Goal: Leave review/rating

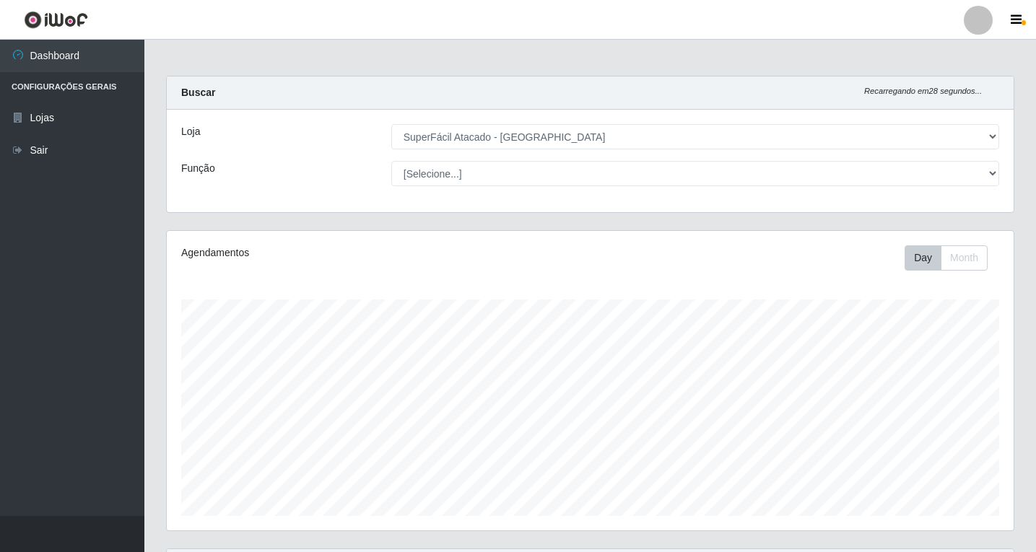
select select "503"
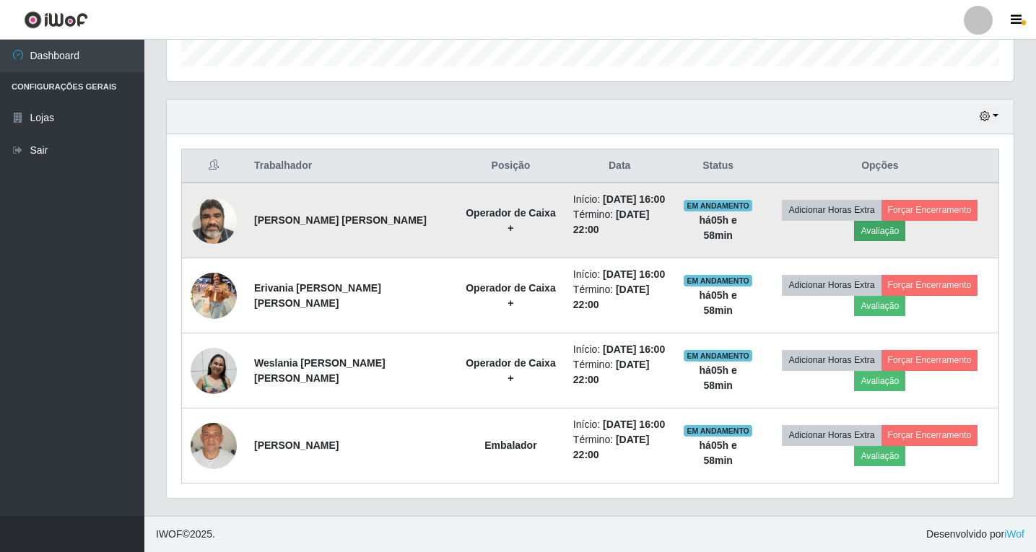
scroll to position [300, 847]
click at [877, 230] on button "Avaliação" at bounding box center [879, 231] width 51 height 20
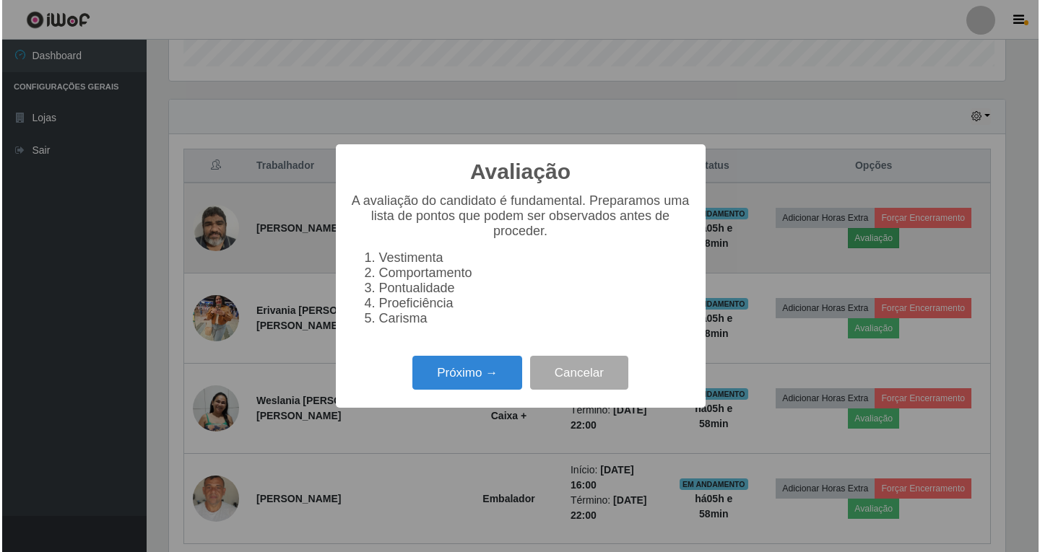
scroll to position [300, 840]
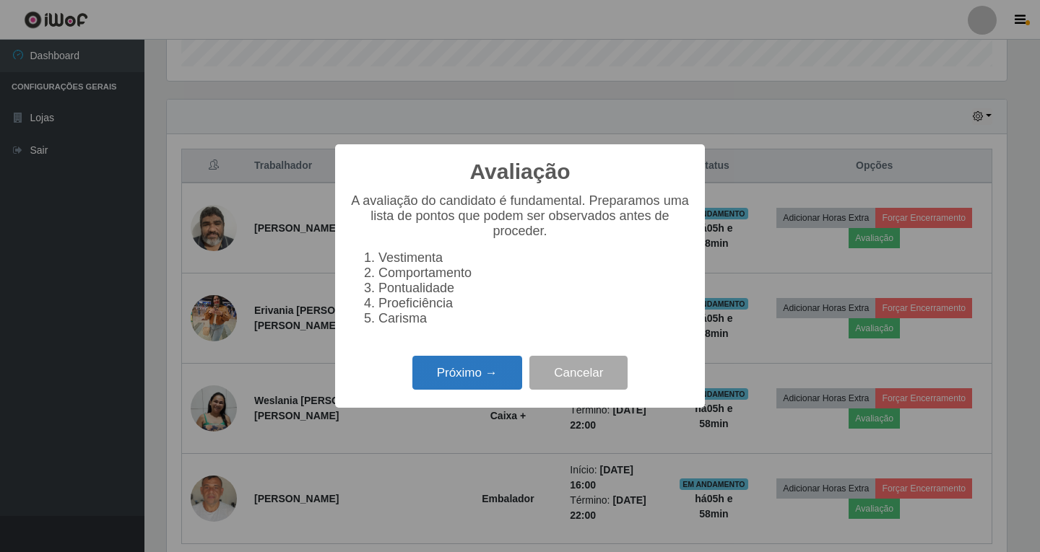
click at [480, 387] on button "Próximo →" at bounding box center [467, 373] width 110 height 34
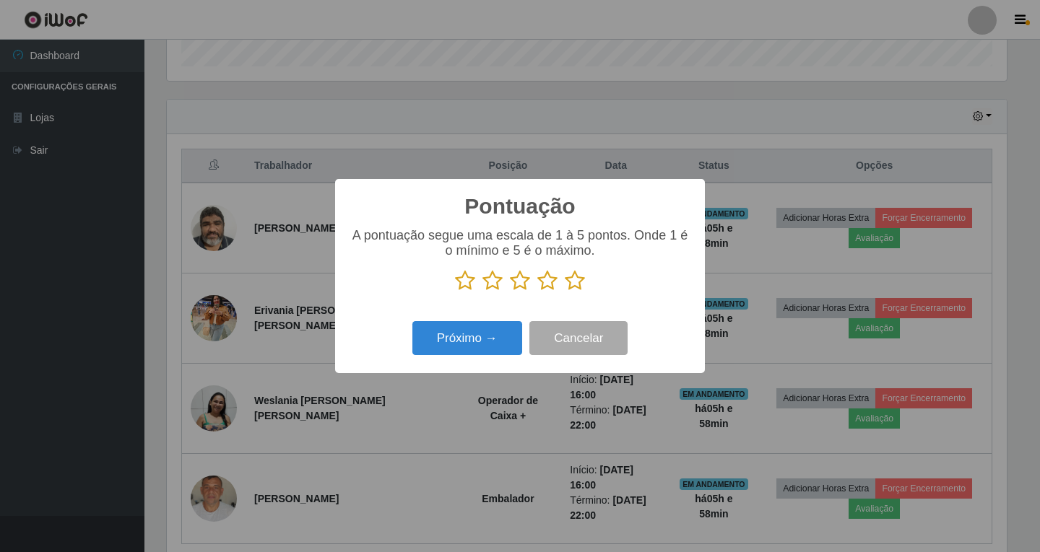
click at [549, 287] on icon at bounding box center [547, 281] width 20 height 22
click at [537, 292] on input "radio" at bounding box center [537, 292] width 0 height 0
click at [471, 343] on button "Próximo →" at bounding box center [467, 338] width 110 height 34
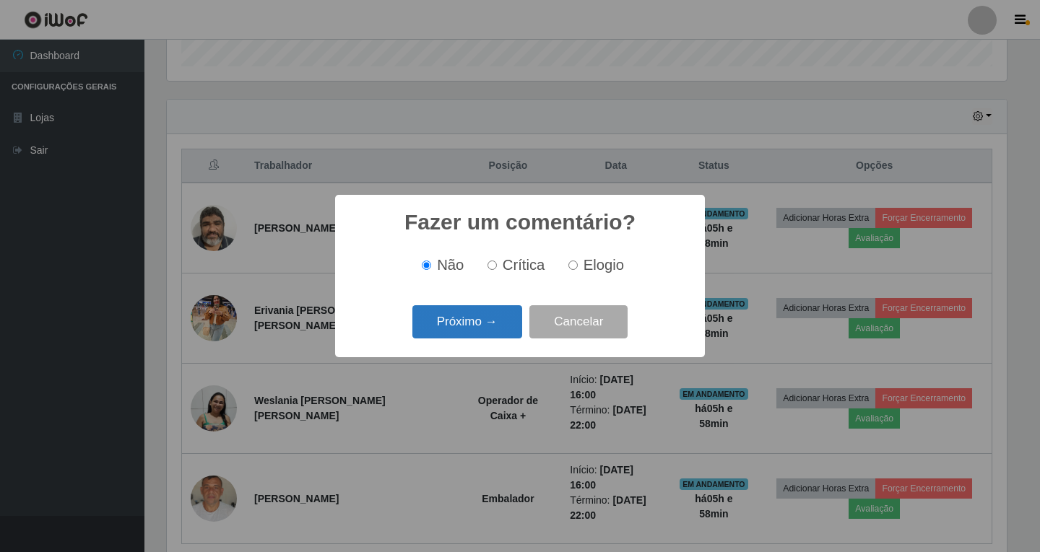
click at [461, 324] on button "Próximo →" at bounding box center [467, 322] width 110 height 34
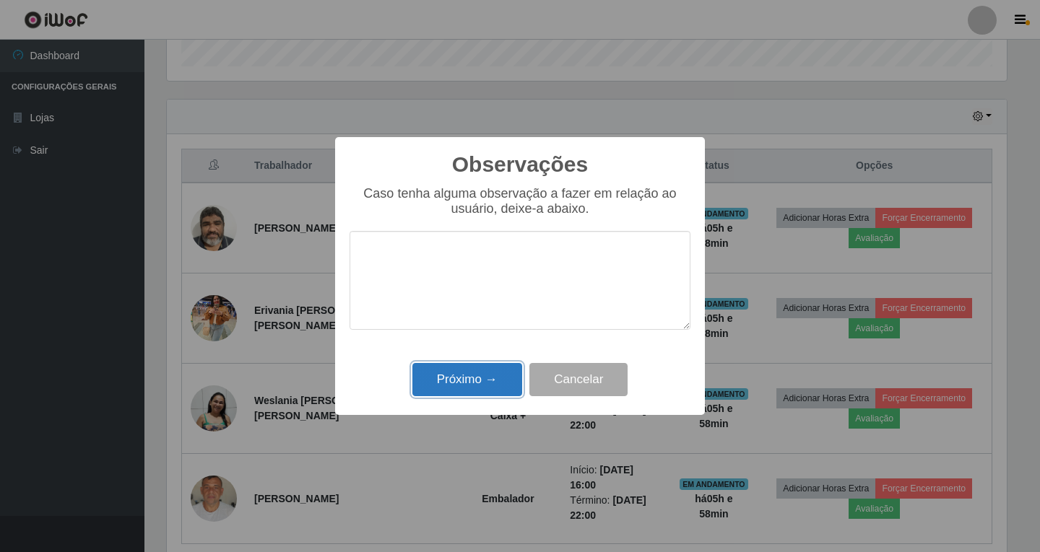
click at [483, 384] on button "Próximo →" at bounding box center [467, 380] width 110 height 34
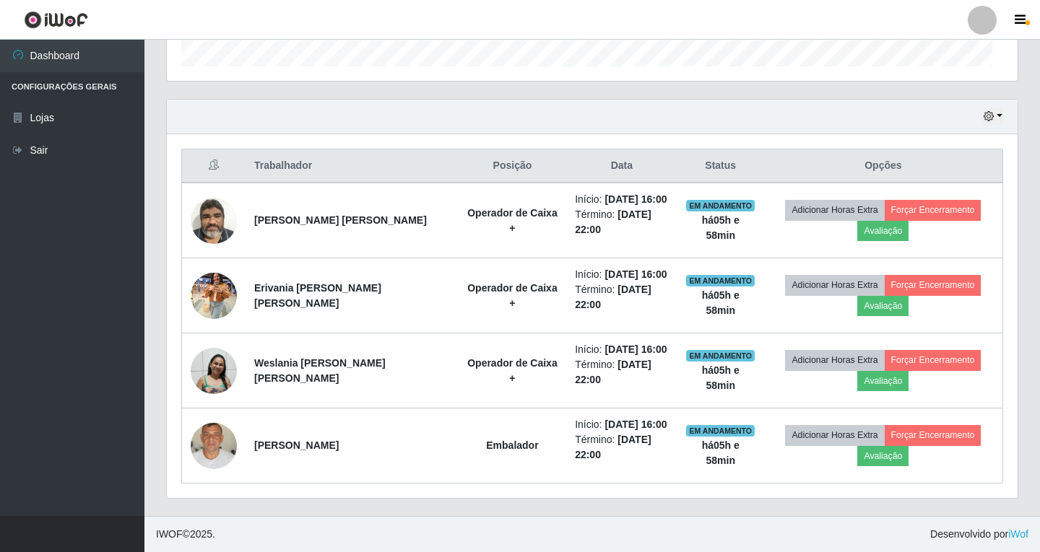
scroll to position [300, 847]
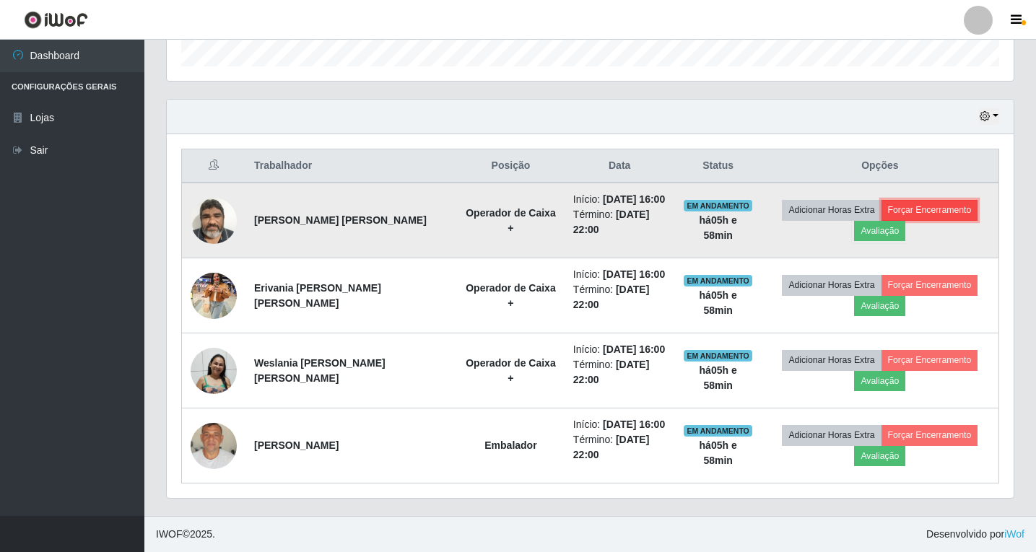
click at [922, 209] on button "Forçar Encerramento" at bounding box center [930, 210] width 97 height 20
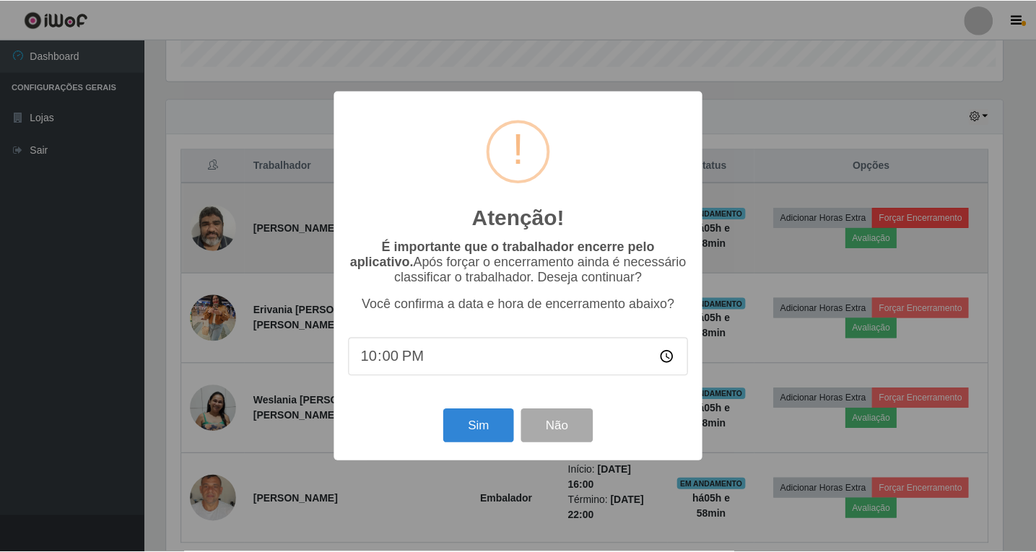
scroll to position [300, 840]
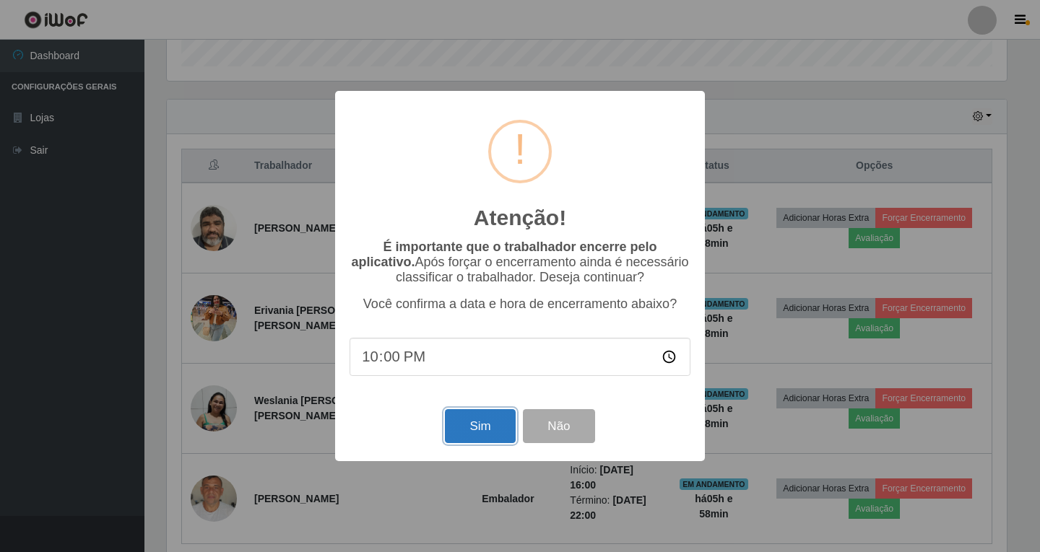
click at [472, 432] on button "Sim" at bounding box center [480, 426] width 70 height 34
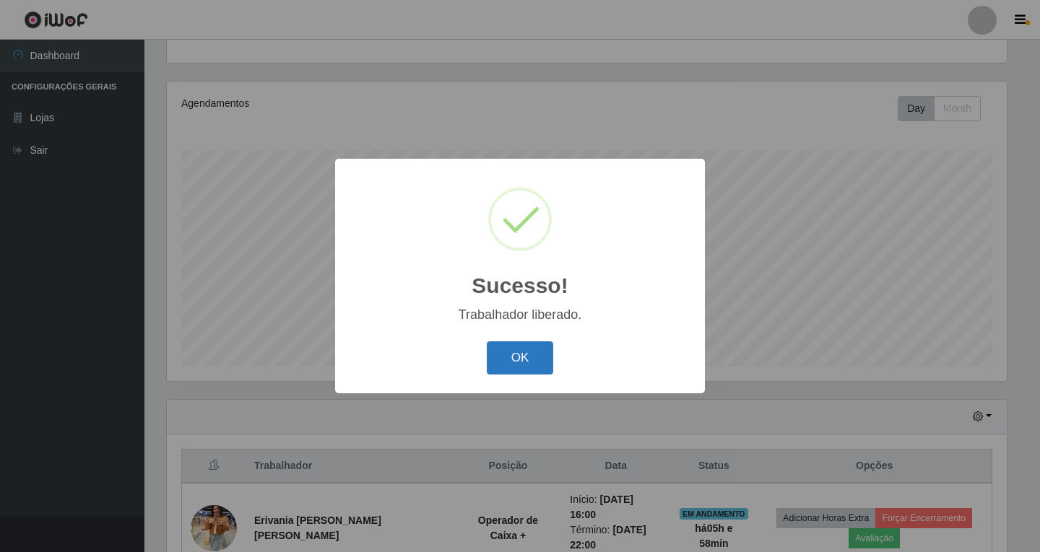
click at [513, 365] on button "OK" at bounding box center [520, 359] width 67 height 34
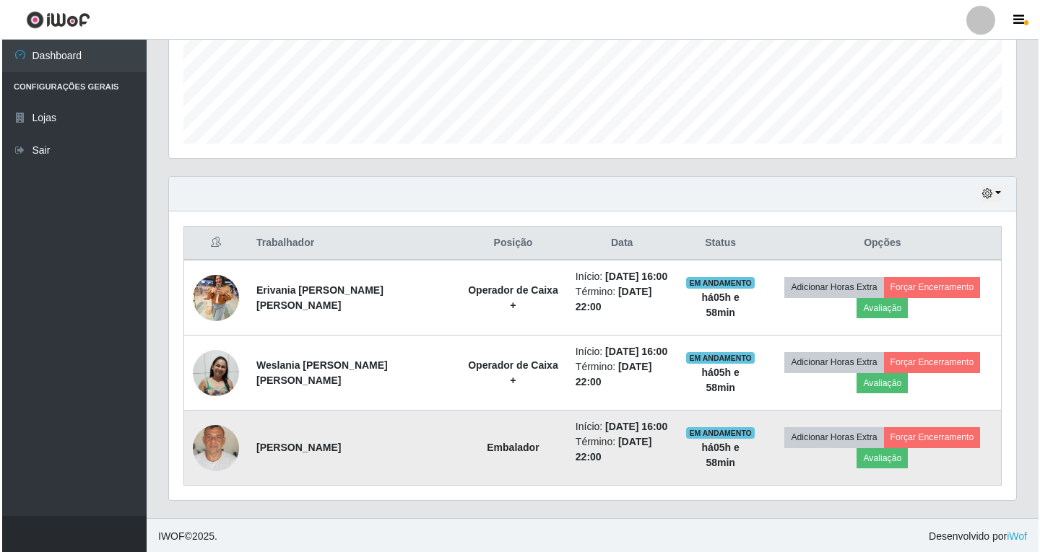
scroll to position [375, 0]
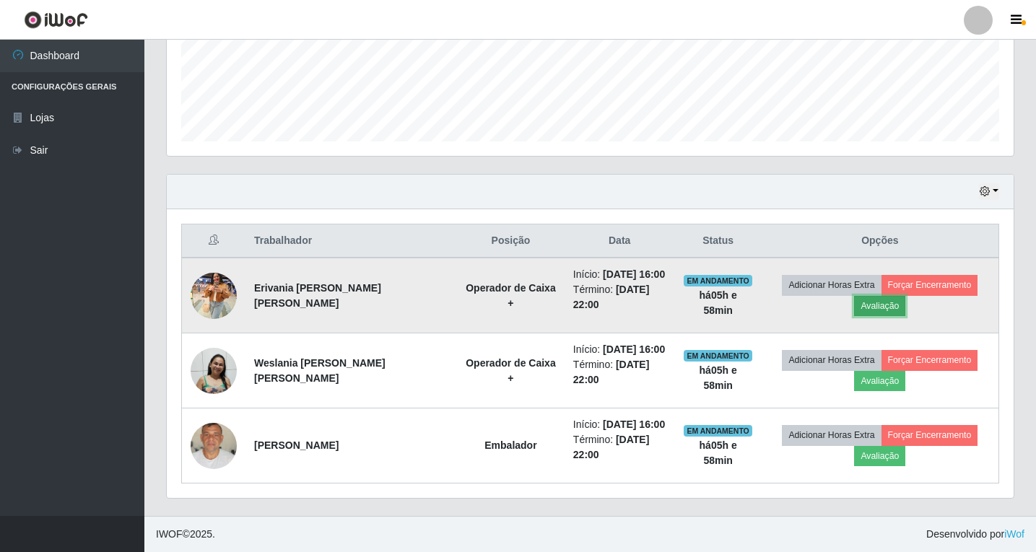
click at [878, 308] on button "Avaliação" at bounding box center [879, 306] width 51 height 20
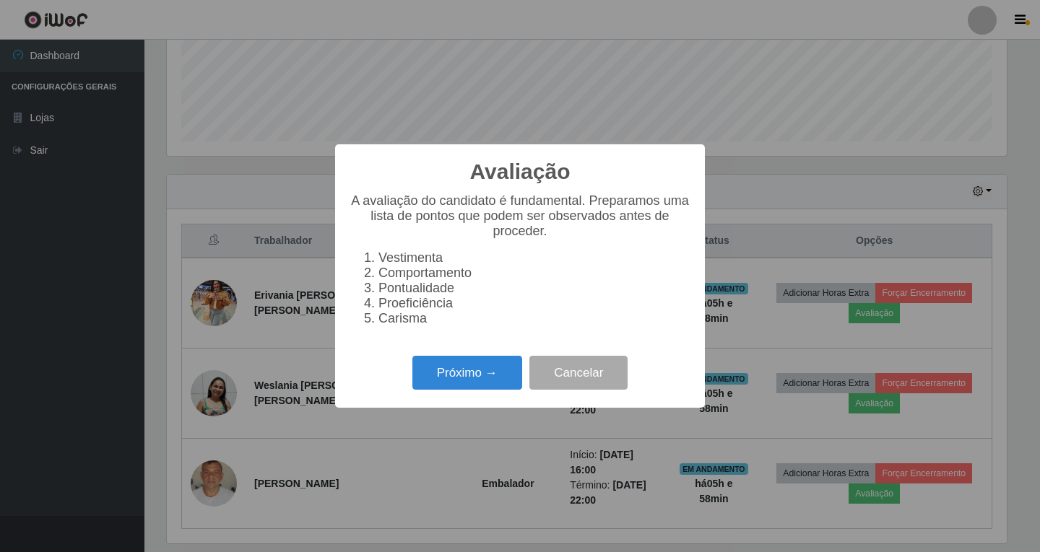
scroll to position [300, 840]
click at [466, 378] on button "Próximo →" at bounding box center [467, 373] width 110 height 34
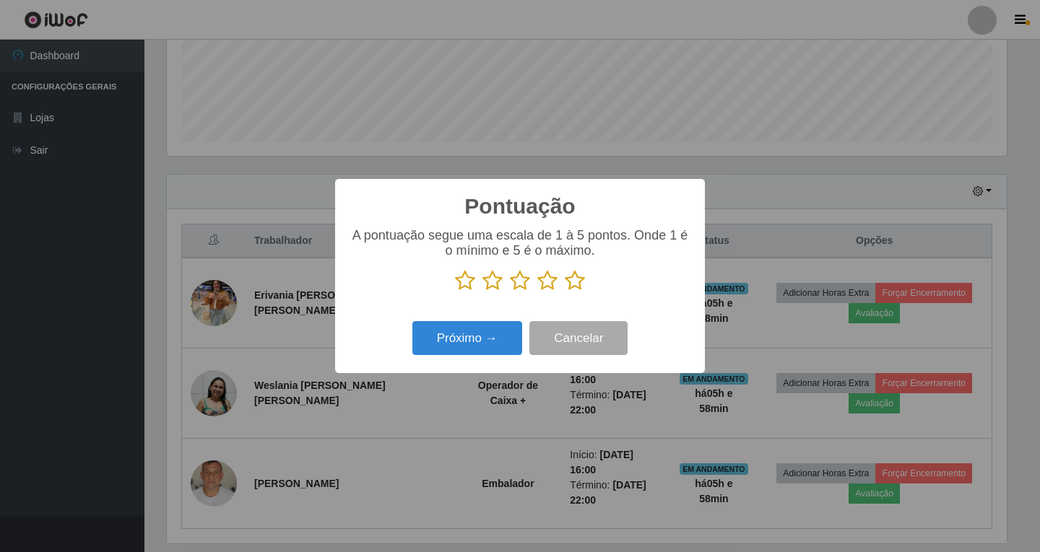
scroll to position [721854, 721314]
click at [552, 285] on icon at bounding box center [547, 281] width 20 height 22
click at [537, 292] on input "radio" at bounding box center [537, 292] width 0 height 0
click at [481, 338] on button "Próximo →" at bounding box center [467, 338] width 110 height 34
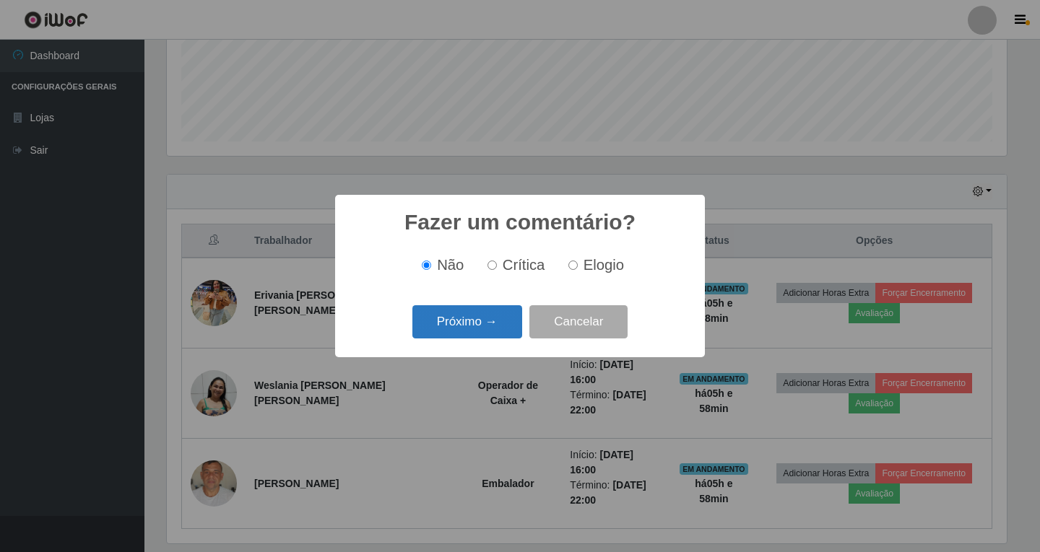
click at [490, 335] on button "Próximo →" at bounding box center [467, 322] width 110 height 34
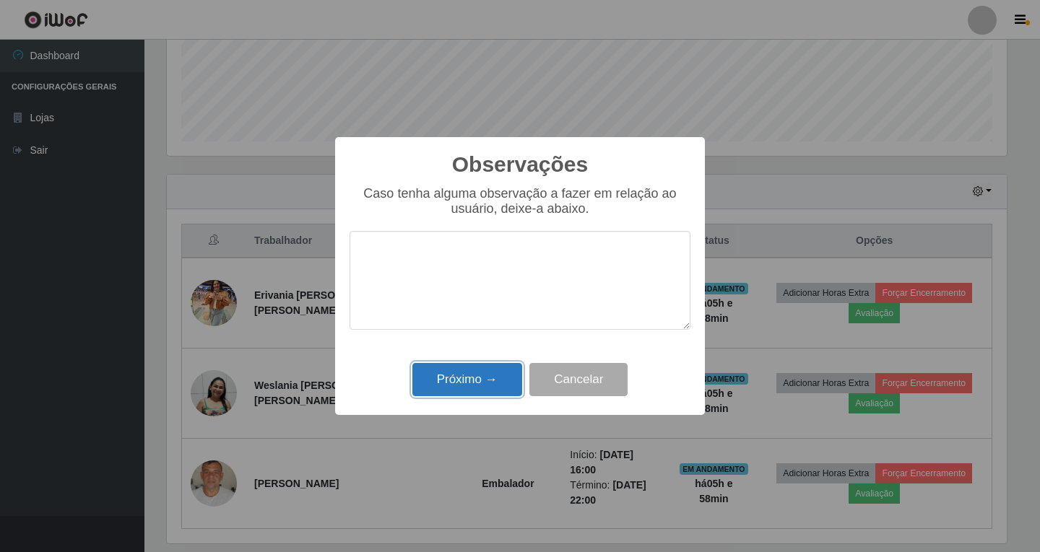
click at [472, 374] on button "Próximo →" at bounding box center [467, 380] width 110 height 34
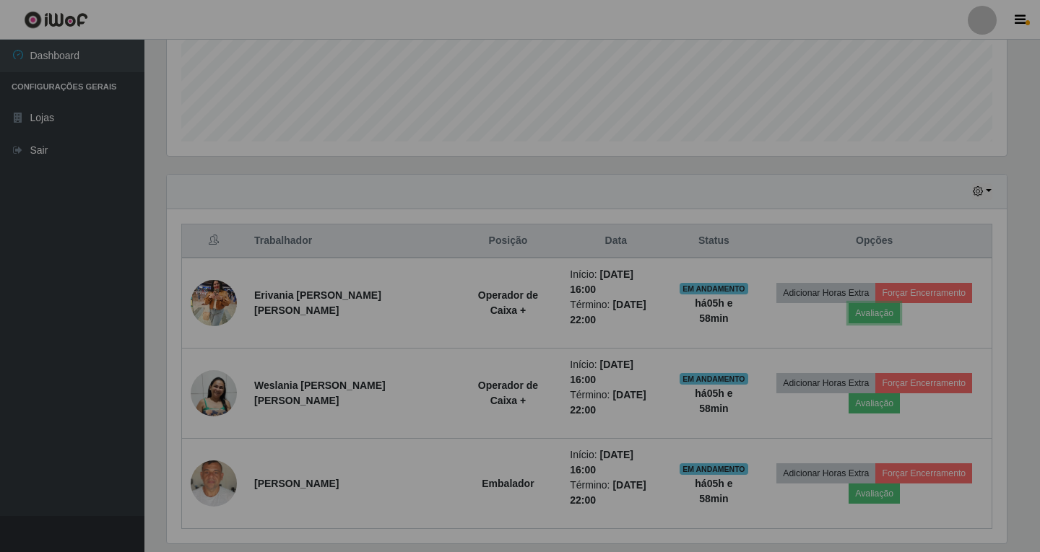
scroll to position [300, 847]
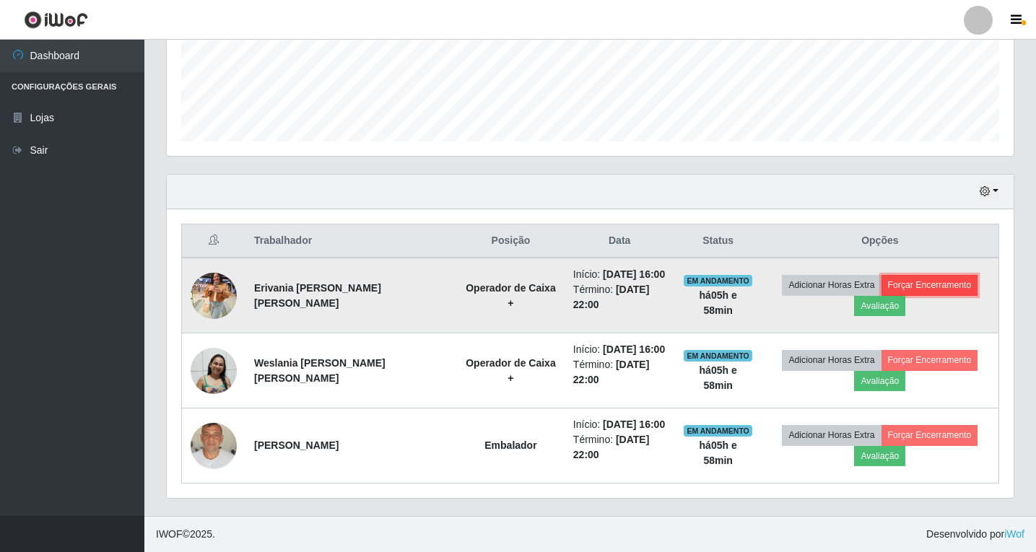
click at [945, 291] on button "Forçar Encerramento" at bounding box center [930, 285] width 97 height 20
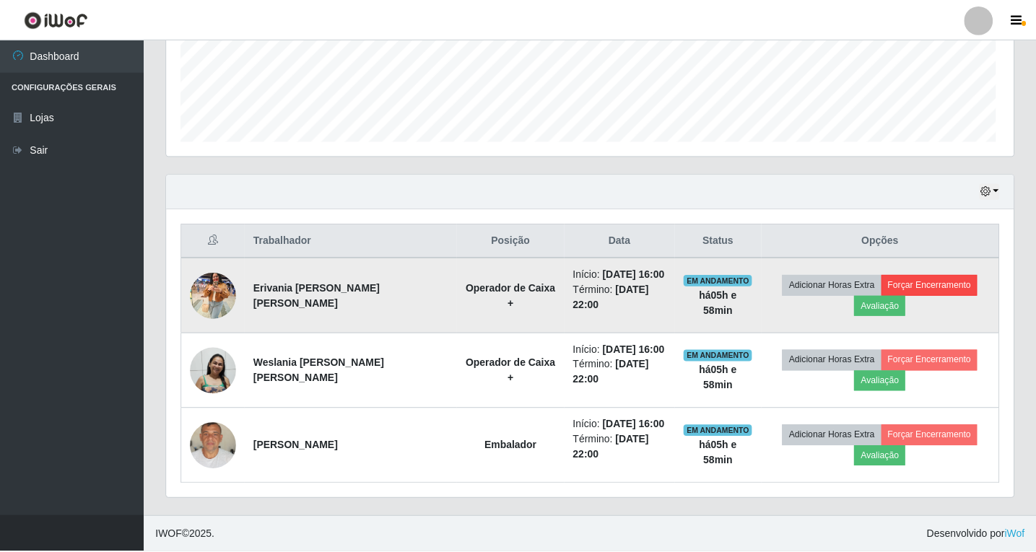
scroll to position [300, 840]
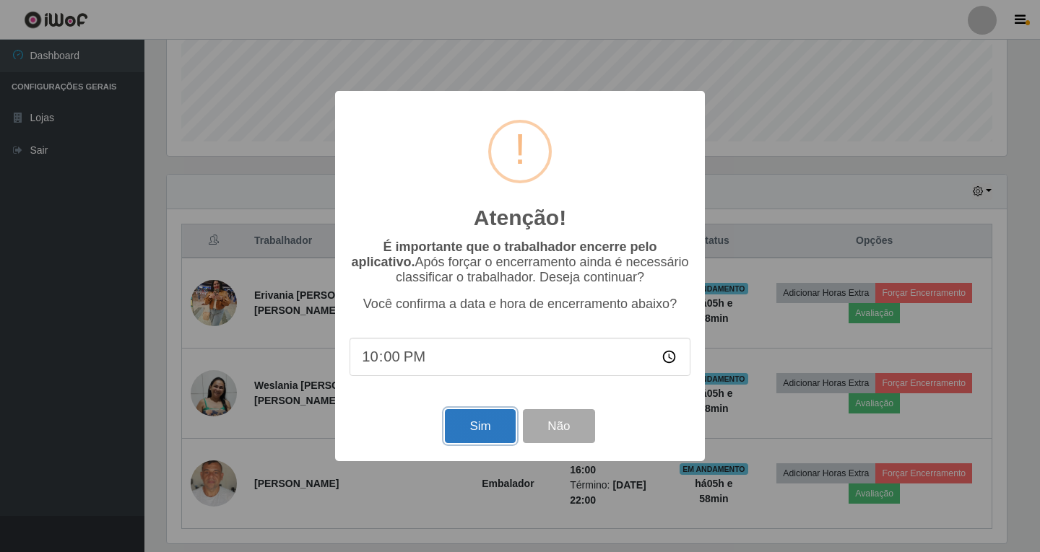
click at [466, 433] on button "Sim" at bounding box center [480, 426] width 70 height 34
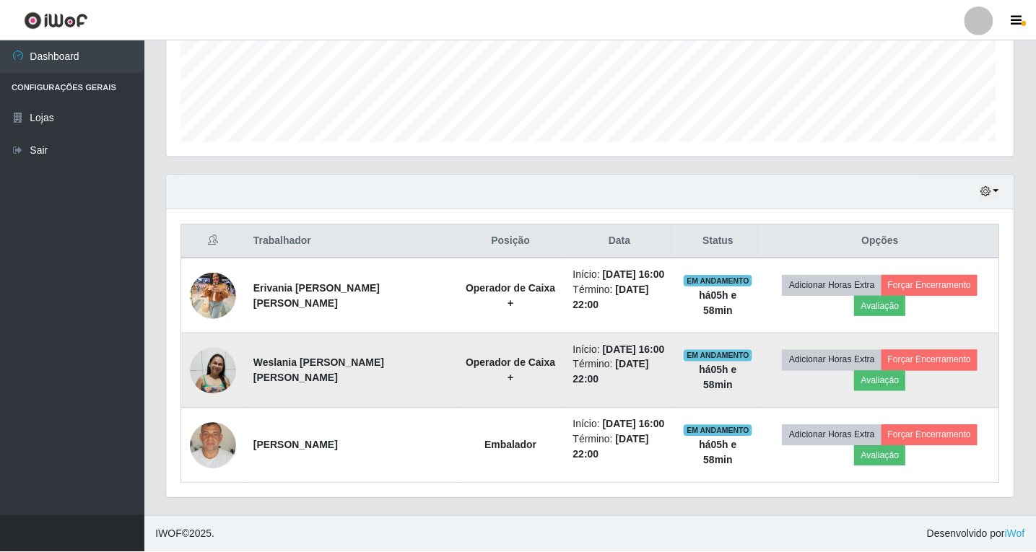
scroll to position [0, 0]
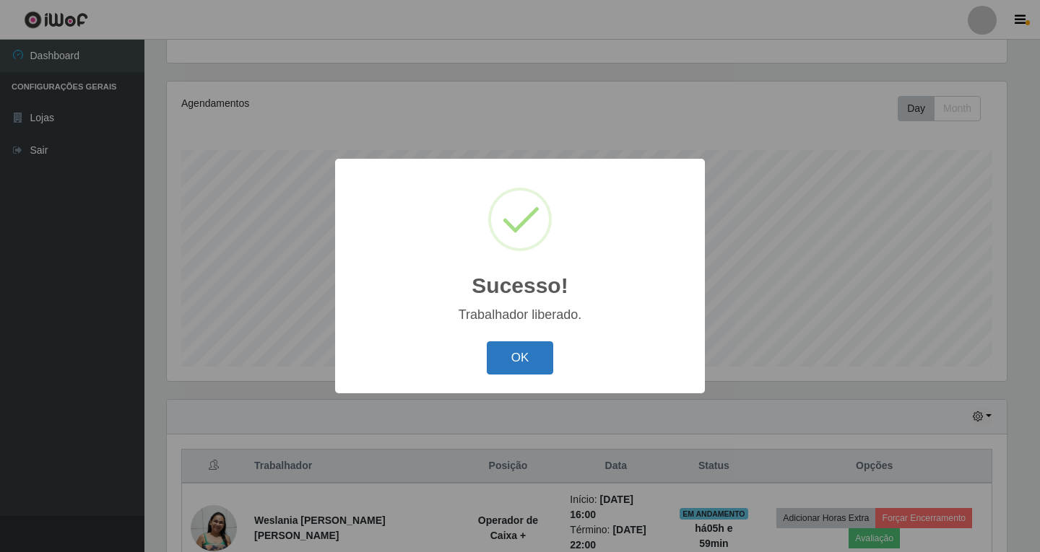
click at [523, 355] on button "OK" at bounding box center [520, 359] width 67 height 34
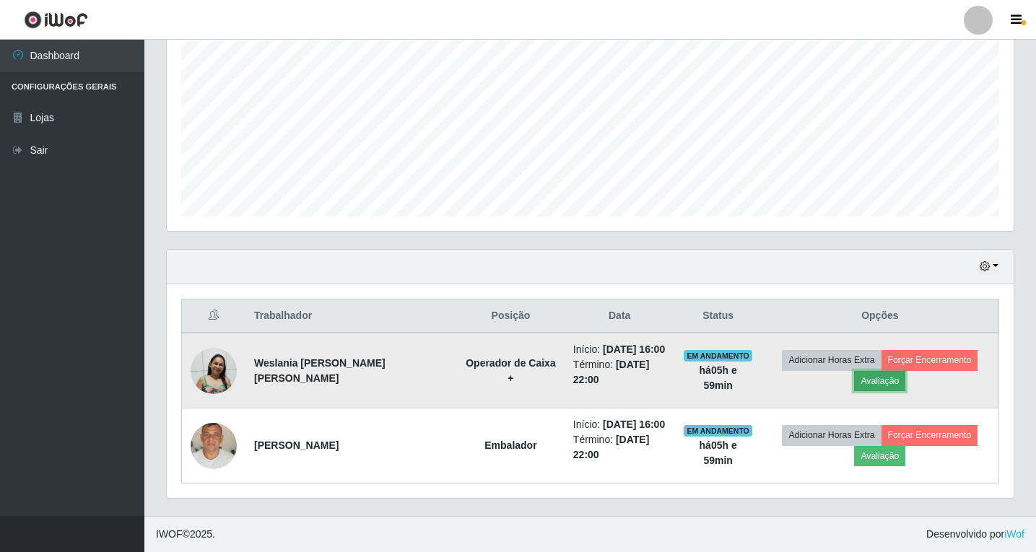
click at [879, 386] on button "Avaliação" at bounding box center [879, 381] width 51 height 20
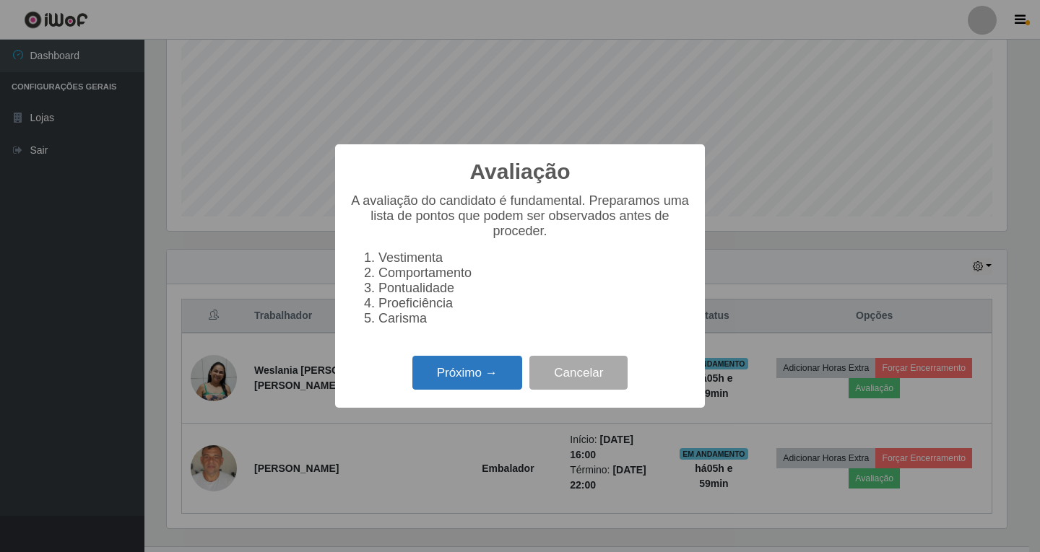
click at [472, 384] on button "Próximo →" at bounding box center [467, 373] width 110 height 34
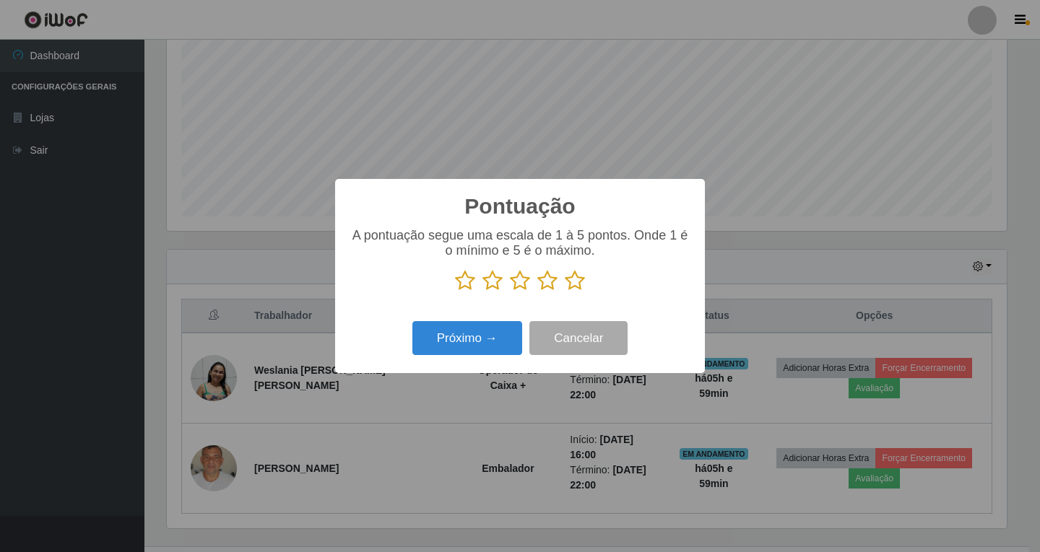
click at [550, 282] on icon at bounding box center [547, 281] width 20 height 22
click at [537, 292] on input "radio" at bounding box center [537, 292] width 0 height 0
click at [460, 335] on button "Próximo →" at bounding box center [467, 338] width 110 height 34
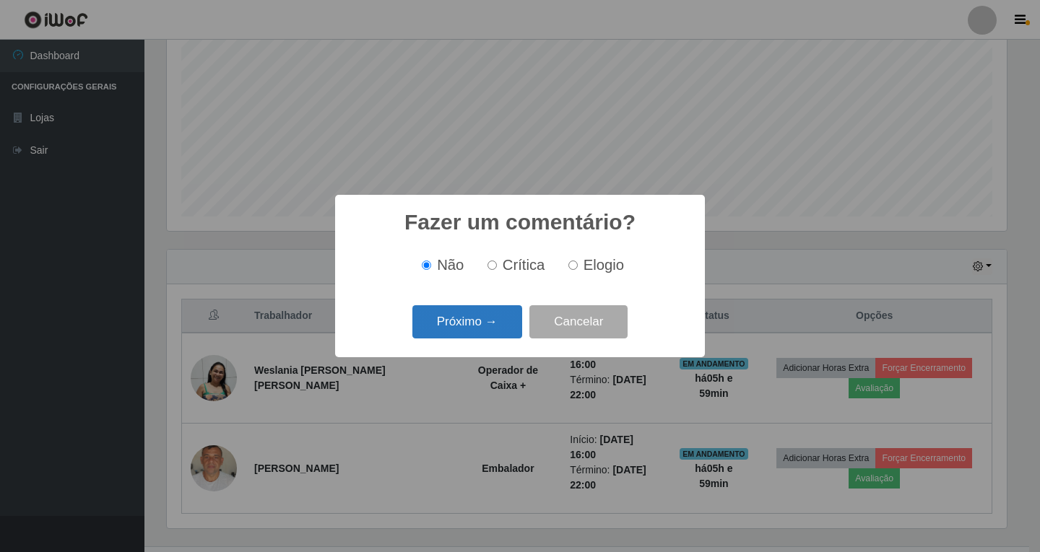
click at [467, 325] on button "Próximo →" at bounding box center [467, 322] width 110 height 34
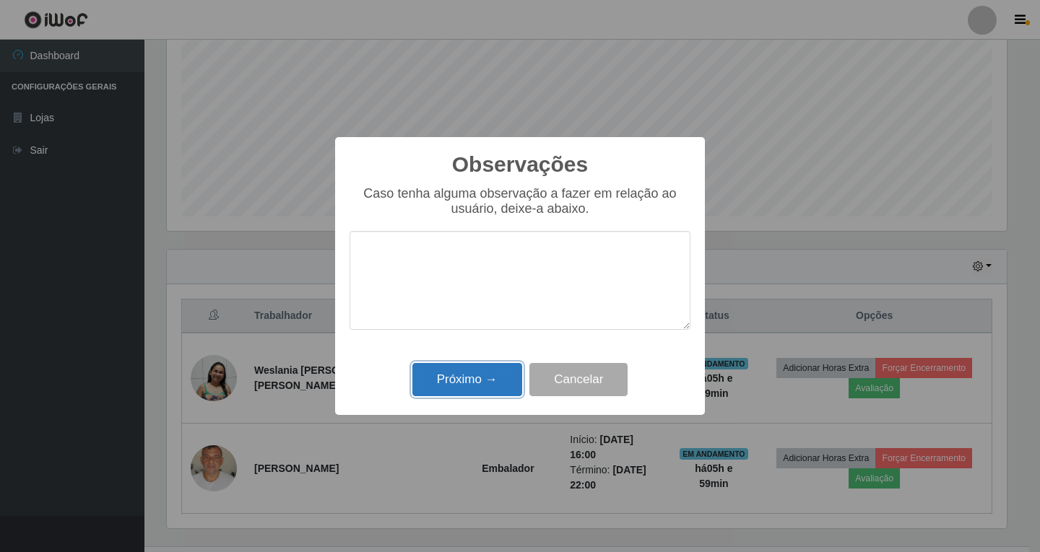
click at [467, 381] on button "Próximo →" at bounding box center [467, 380] width 110 height 34
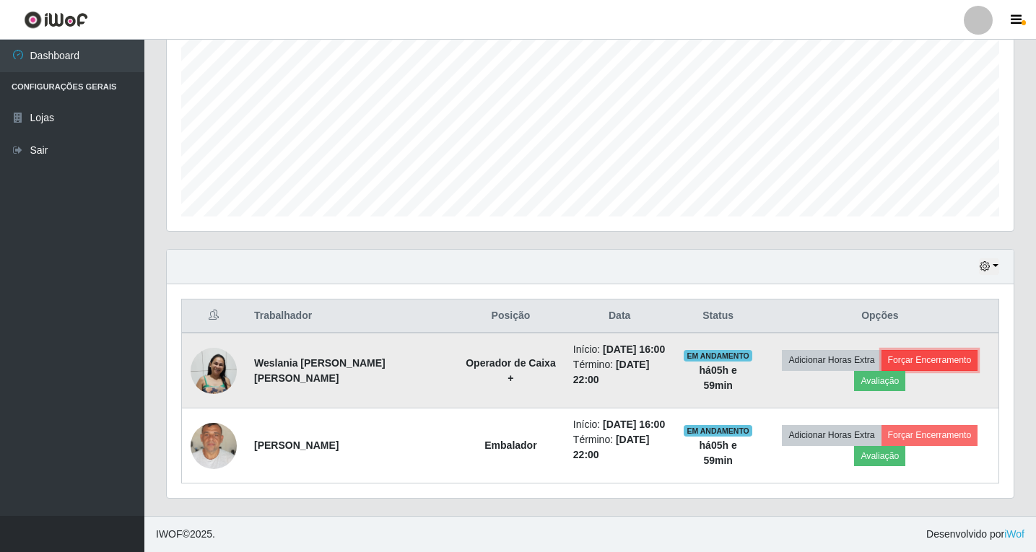
click at [911, 363] on button "Forçar Encerramento" at bounding box center [930, 360] width 97 height 20
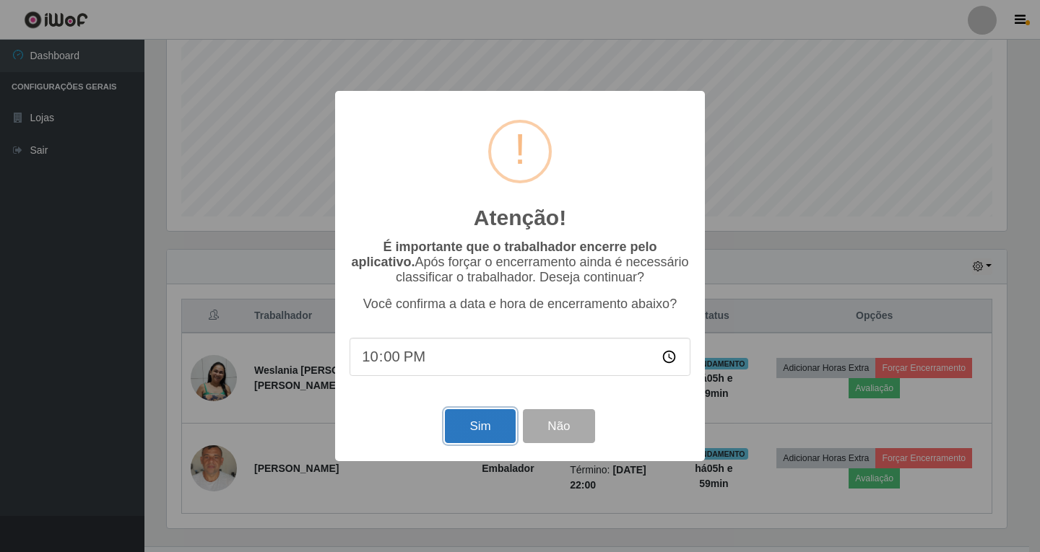
click at [478, 424] on button "Sim" at bounding box center [480, 426] width 70 height 34
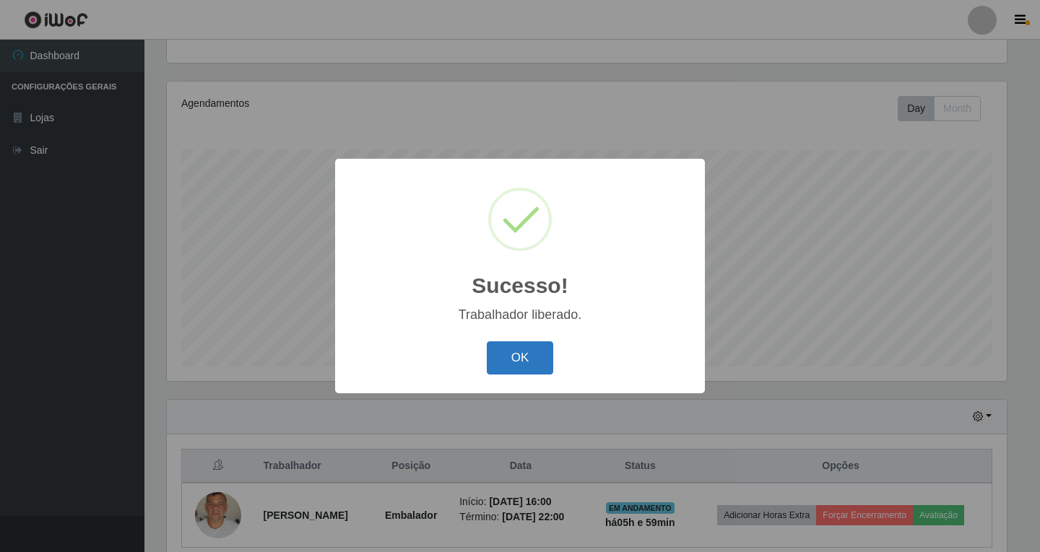
click at [511, 357] on button "OK" at bounding box center [520, 359] width 67 height 34
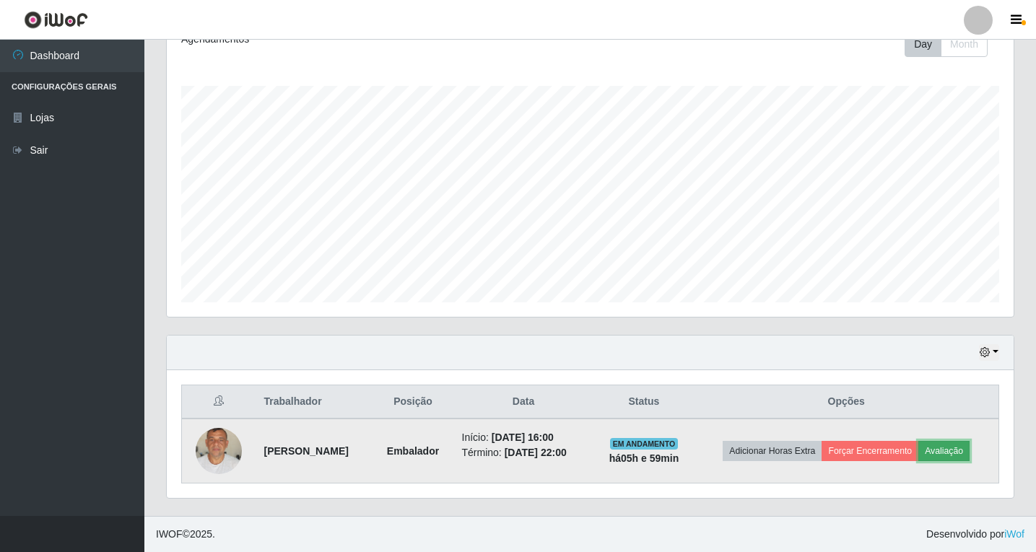
click at [962, 453] on button "Avaliação" at bounding box center [944, 451] width 51 height 20
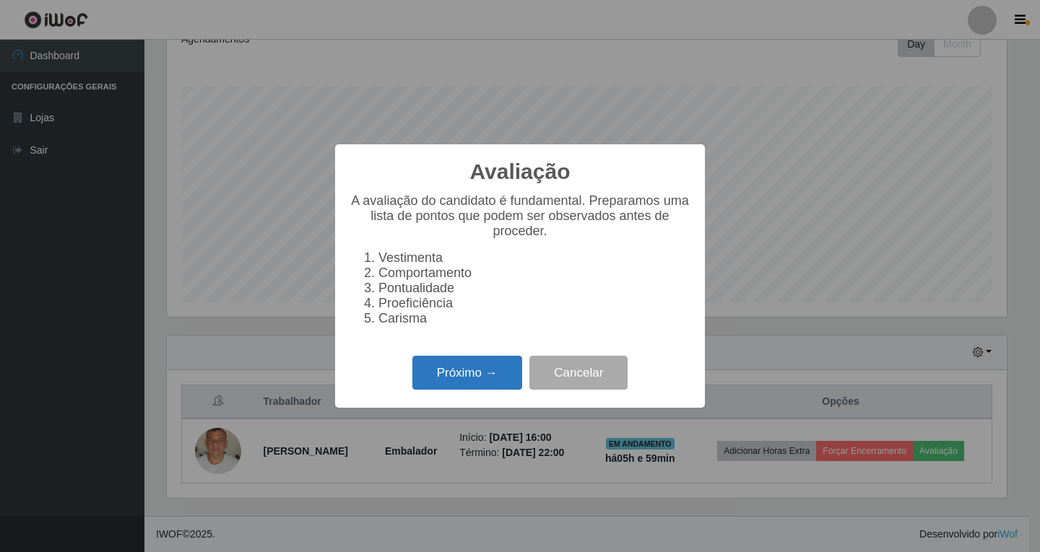
click at [454, 378] on button "Próximo →" at bounding box center [467, 373] width 110 height 34
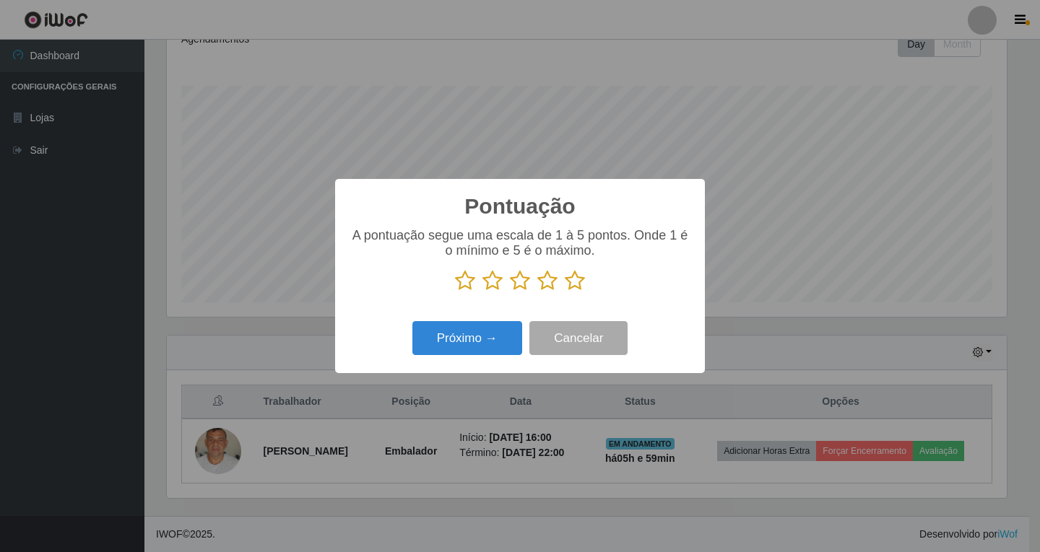
click at [550, 284] on icon at bounding box center [547, 281] width 20 height 22
click at [537, 292] on input "radio" at bounding box center [537, 292] width 0 height 0
click at [461, 330] on button "Próximo →" at bounding box center [467, 338] width 110 height 34
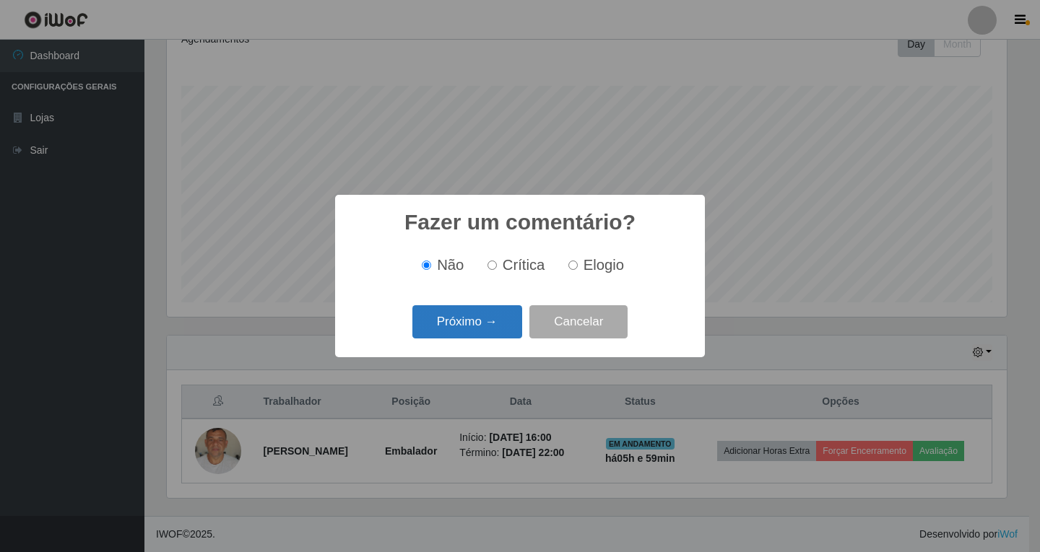
click at [472, 331] on button "Próximo →" at bounding box center [467, 322] width 110 height 34
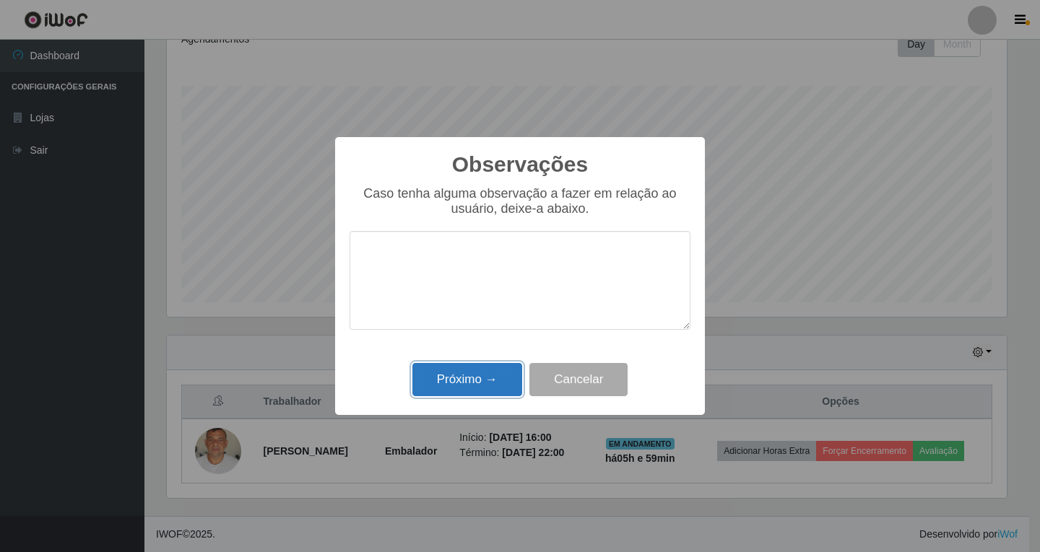
click at [450, 380] on button "Próximo →" at bounding box center [467, 380] width 110 height 34
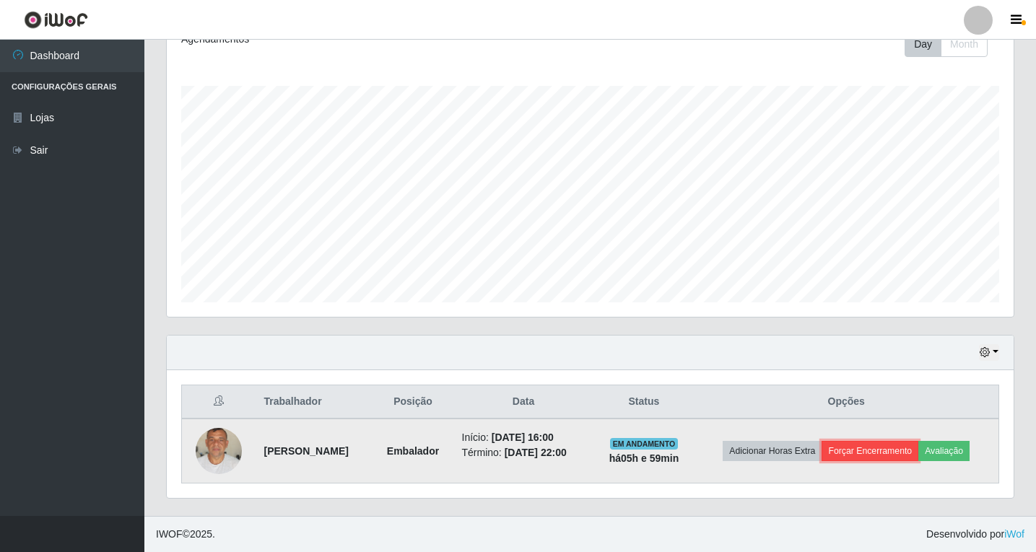
click at [898, 448] on button "Forçar Encerramento" at bounding box center [870, 451] width 97 height 20
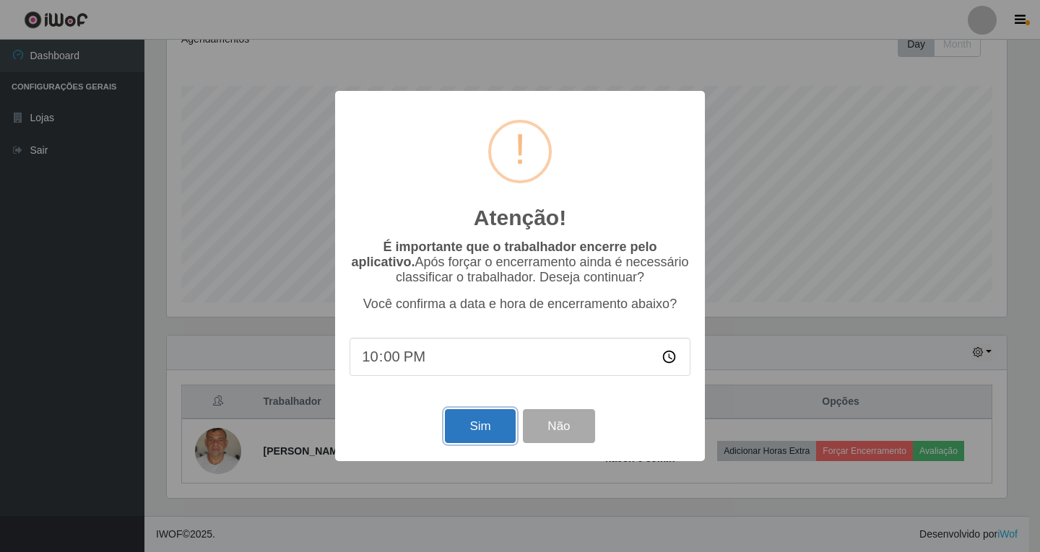
click at [480, 431] on button "Sim" at bounding box center [480, 426] width 70 height 34
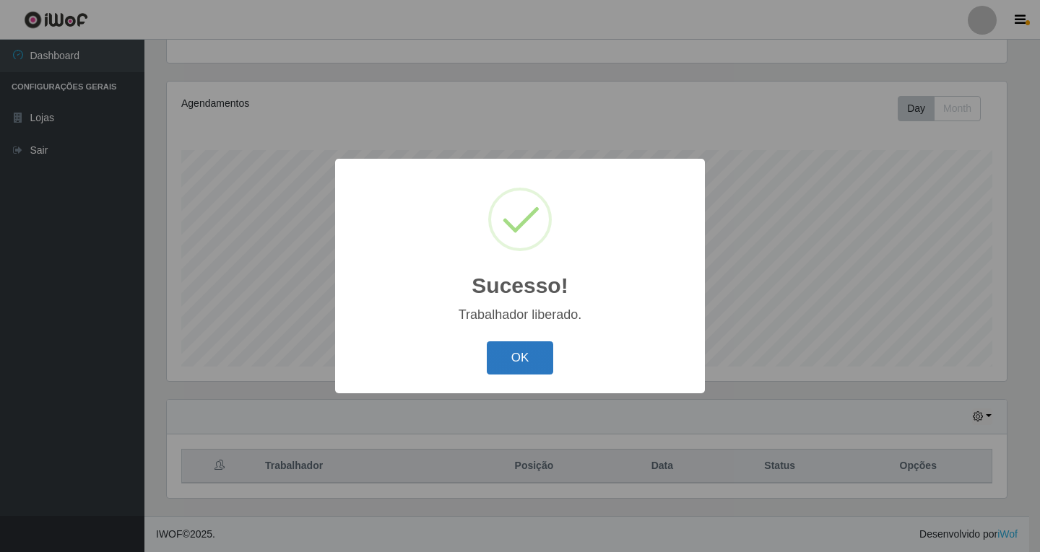
click at [534, 368] on button "OK" at bounding box center [520, 359] width 67 height 34
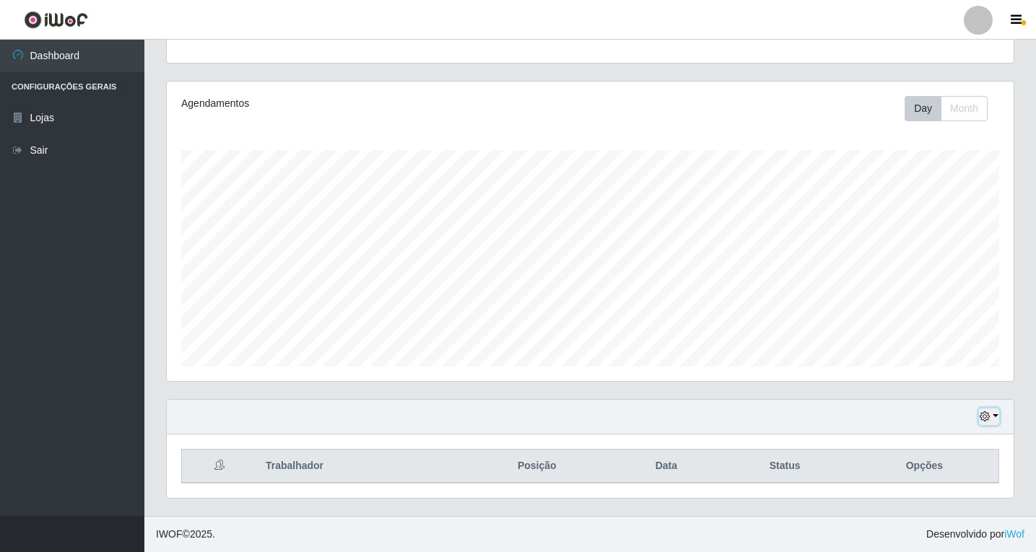
click at [995, 417] on button "button" at bounding box center [989, 417] width 20 height 17
click at [921, 362] on button "1 Semana" at bounding box center [942, 363] width 114 height 30
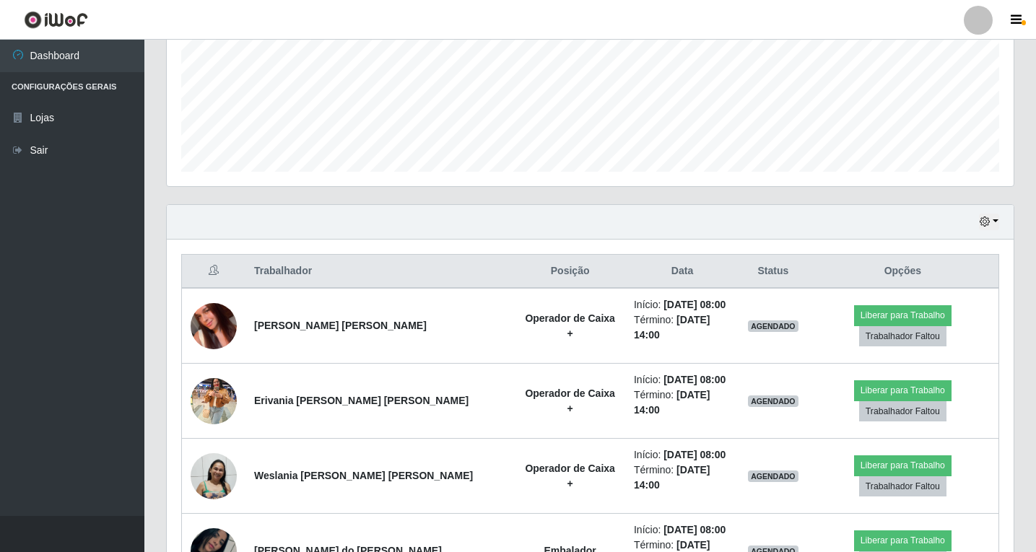
scroll to position [456, 0]
